Goal: Task Accomplishment & Management: Use online tool/utility

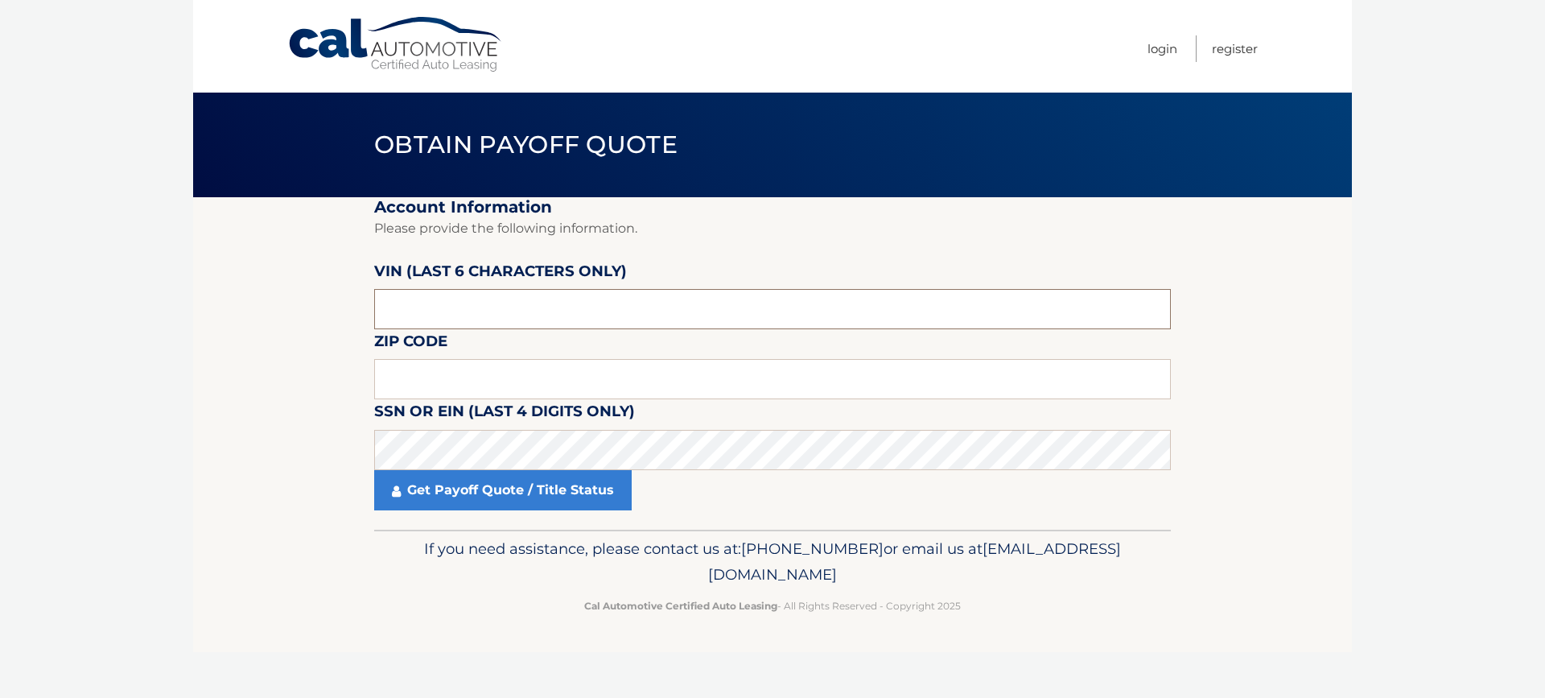
click at [483, 291] on input "text" at bounding box center [772, 309] width 797 height 40
type input "534635"
click at [489, 365] on input "text" at bounding box center [772, 379] width 797 height 40
type input "10605"
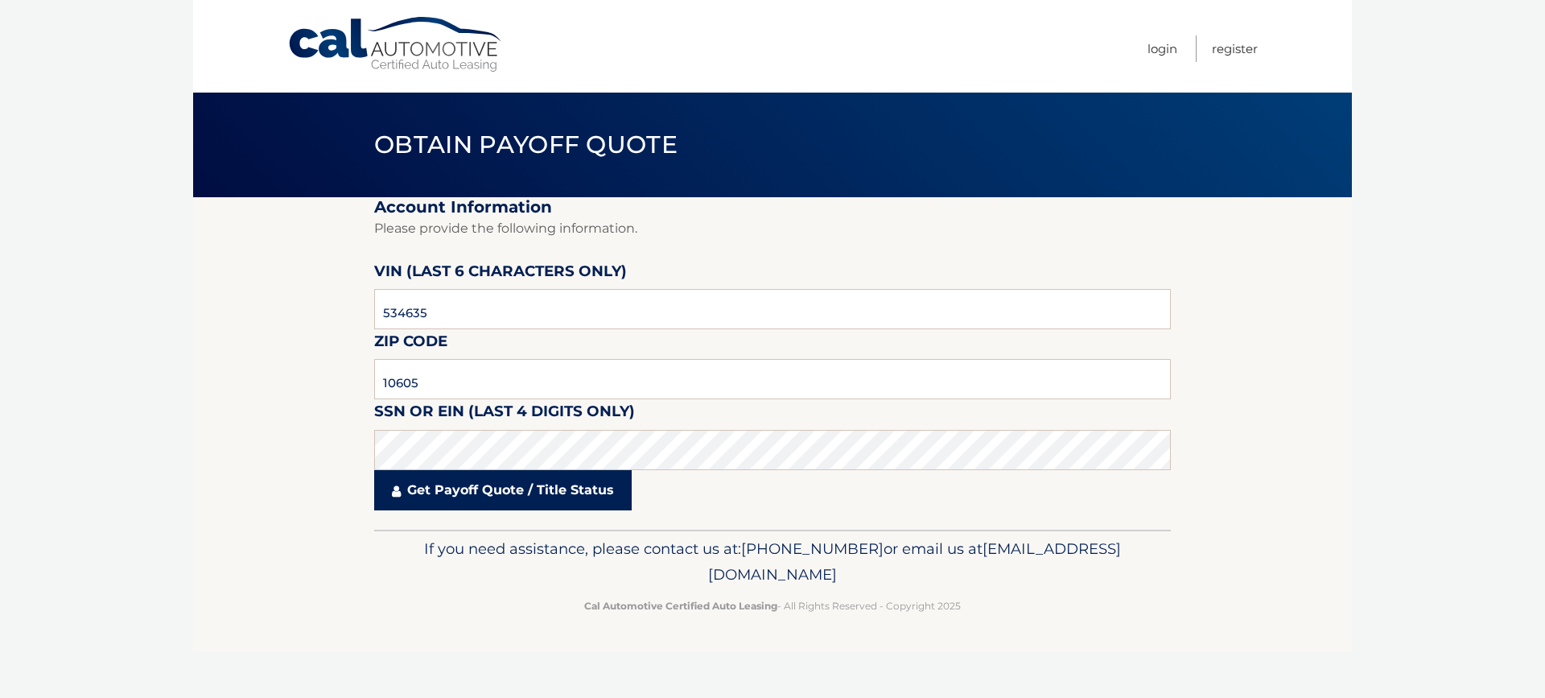
click at [526, 493] on link "Get Payoff Quote / Title Status" at bounding box center [503, 490] width 258 height 40
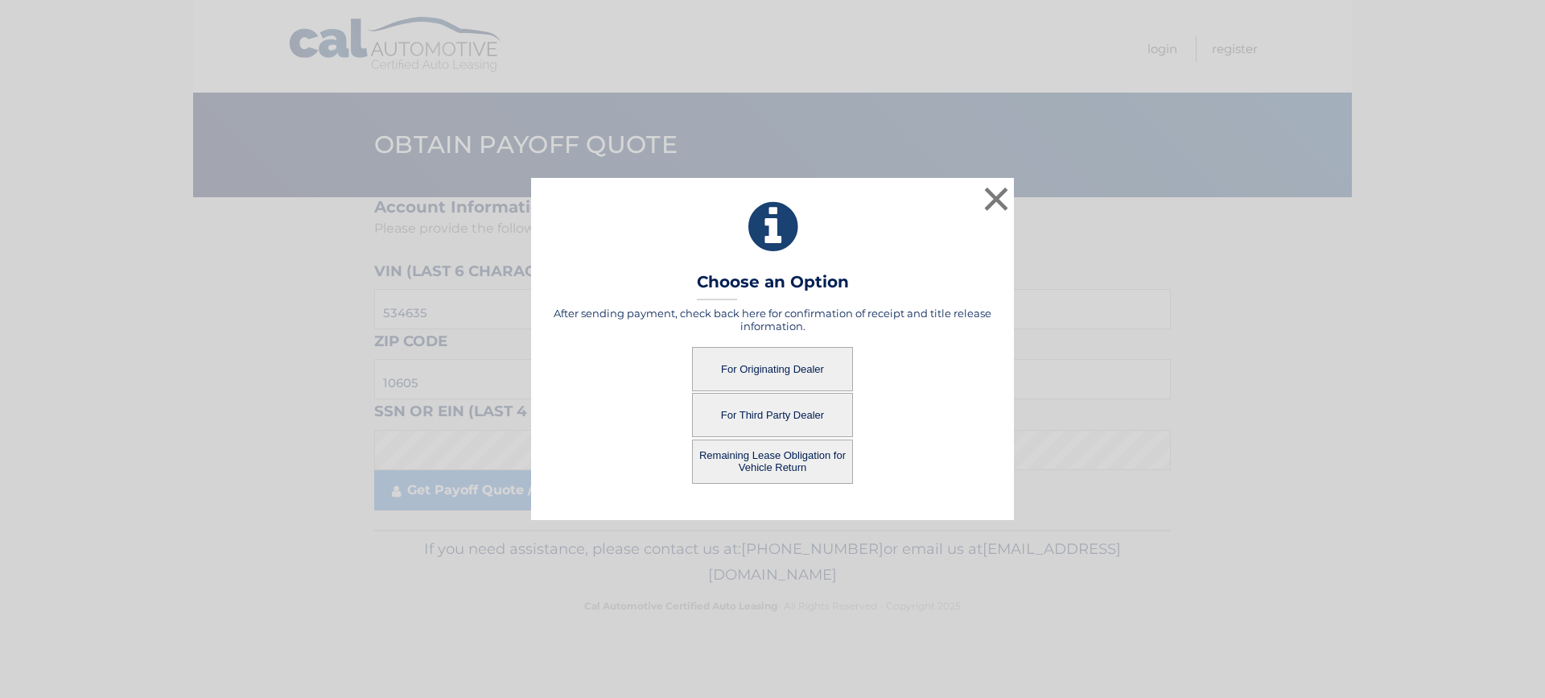
click at [742, 364] on button "For Originating Dealer" at bounding box center [772, 369] width 161 height 44
click at [803, 373] on button "For Originating Dealer" at bounding box center [772, 369] width 161 height 44
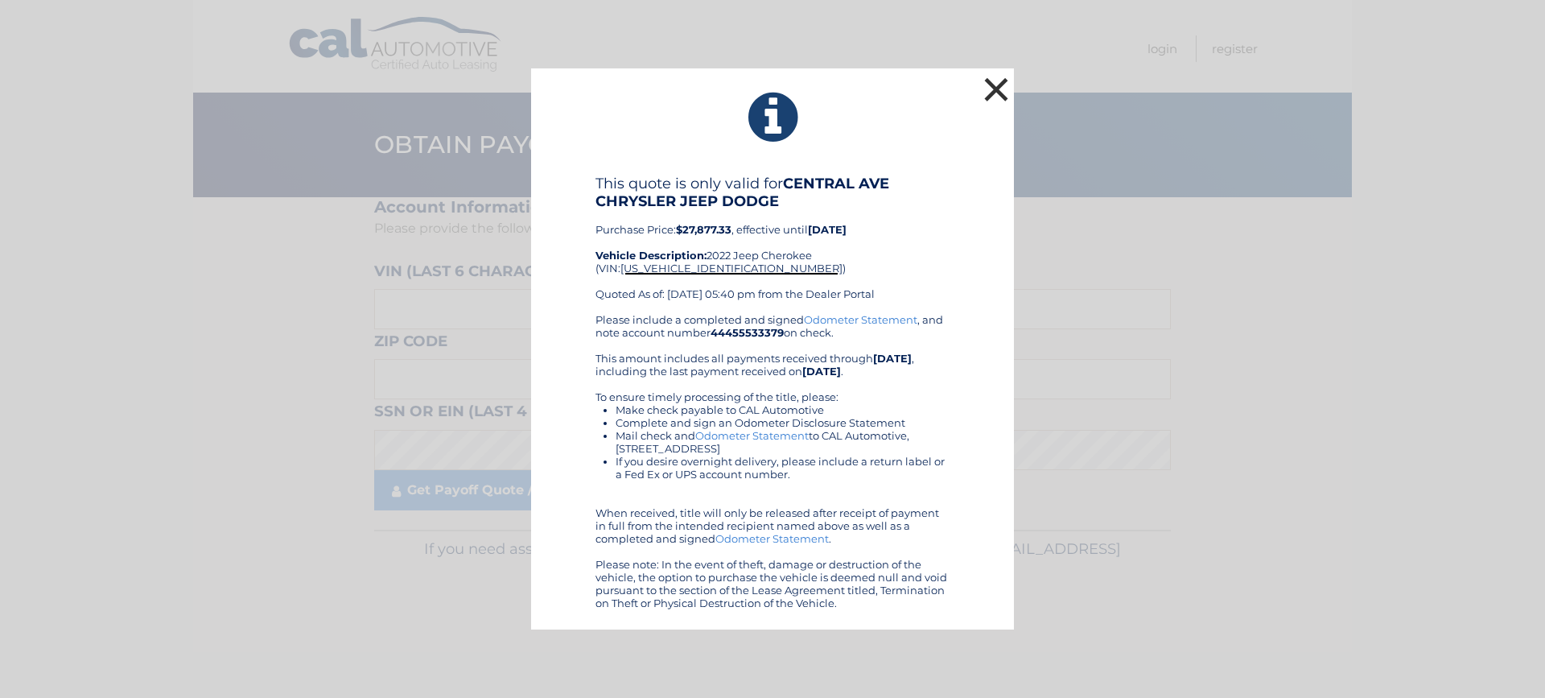
click at [999, 85] on button "×" at bounding box center [996, 89] width 32 height 32
